Goal: Use online tool/utility: Utilize a website feature to perform a specific function

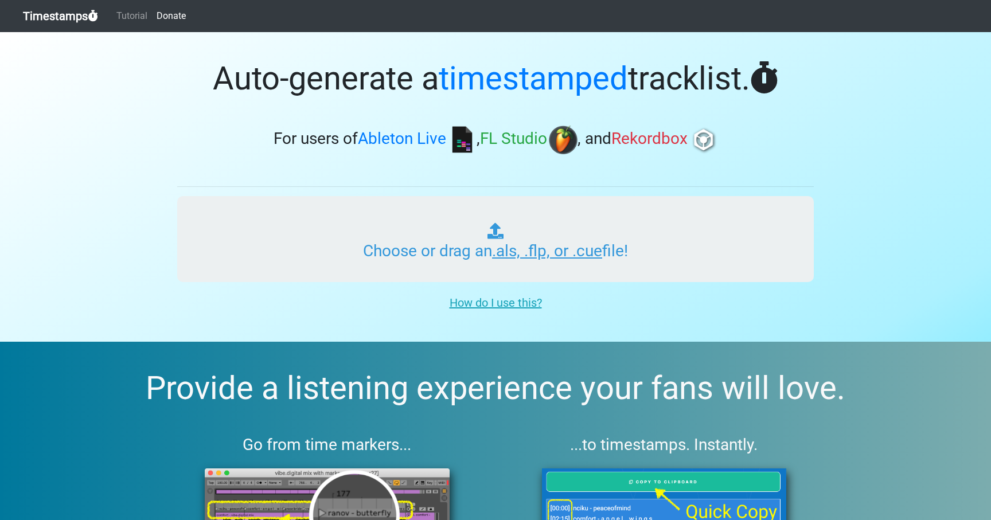
type input "C:\fakepath\INSOMNIAC IN THE MIX XL 017.als"
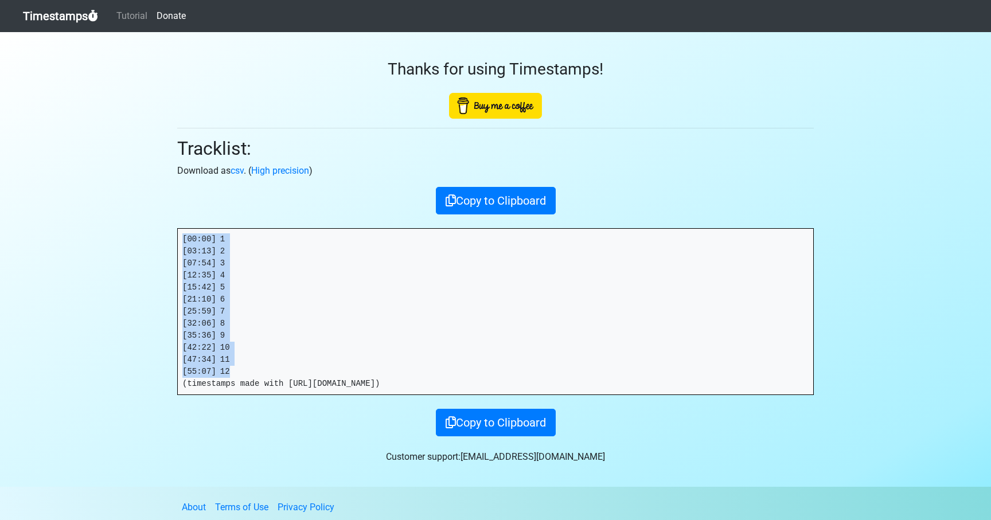
drag, startPoint x: 219, startPoint y: 345, endPoint x: 182, endPoint y: 236, distance: 115.0
click at [182, 236] on pre "[00:00] 1 [03:13] 2 [07:54] 3 [12:35] 4 [15:42] 5 [21:10] 6 [25:59] 7 [32:06] 8…" at bounding box center [496, 312] width 636 height 166
copy pre "[00:00] 1 [03:13] 2 [07:54] 3 [12:35] 4 [15:42] 5 [21:10] 6 [25:59] 7 [32:06] 8…"
click at [80, 15] on link "Timestamps" at bounding box center [60, 16] width 75 height 23
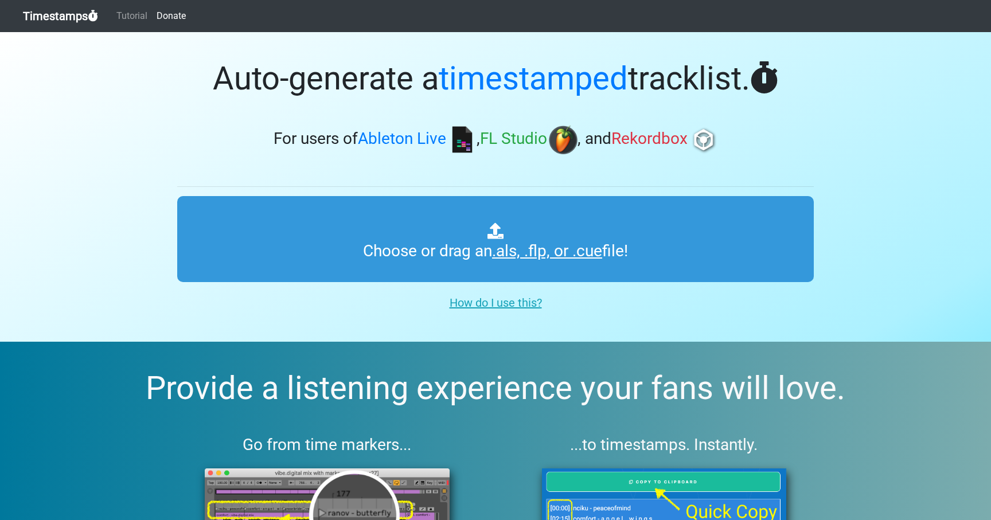
type input "C:\fakepath\ITM_XL_PLAYLIST_018_LUCID_MELODIC_CHILL_250822.als"
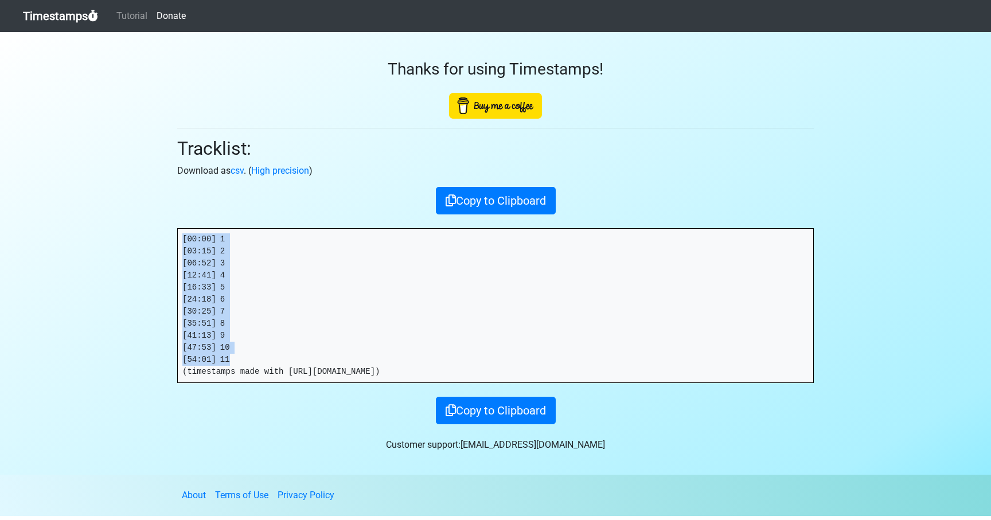
drag, startPoint x: 236, startPoint y: 360, endPoint x: 182, endPoint y: 240, distance: 131.2
click at [182, 240] on pre "[00:00] 1 [03:15] 2 [06:52] 3 [12:41] 4 [16:33] 5 [24:18] 6 [30:25] 7 [35:51] 8…" at bounding box center [496, 306] width 636 height 154
copy pre "[00:00] 1 [03:15] 2 [06:52] 3 [12:41] 4 [16:33] 5 [24:18] 6 [30:25] 7 [35:51] 8…"
